Goal: Obtain resource: Obtain resource

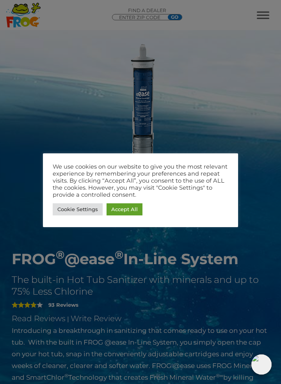
click at [127, 211] on link "Accept All" at bounding box center [124, 209] width 36 height 12
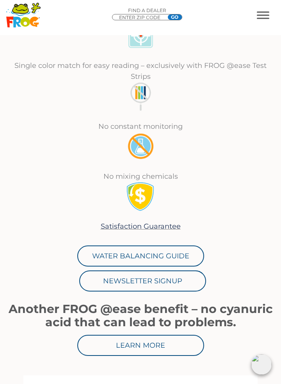
scroll to position [669, 0]
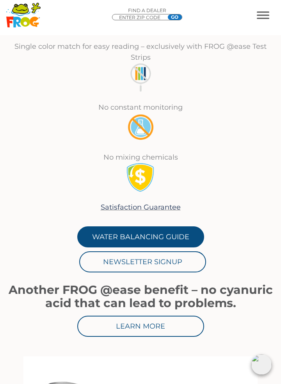
click at [180, 237] on link "Water Balancing Guide" at bounding box center [140, 236] width 127 height 21
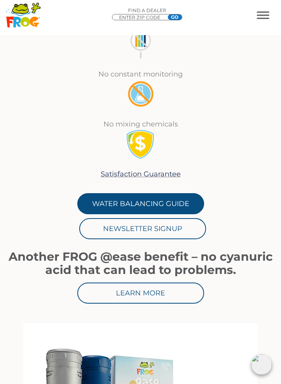
scroll to position [706, 0]
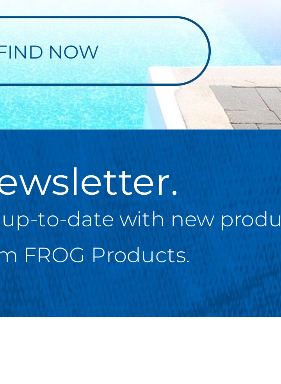
scroll to position [509, 0]
